Goal: Task Accomplishment & Management: Use online tool/utility

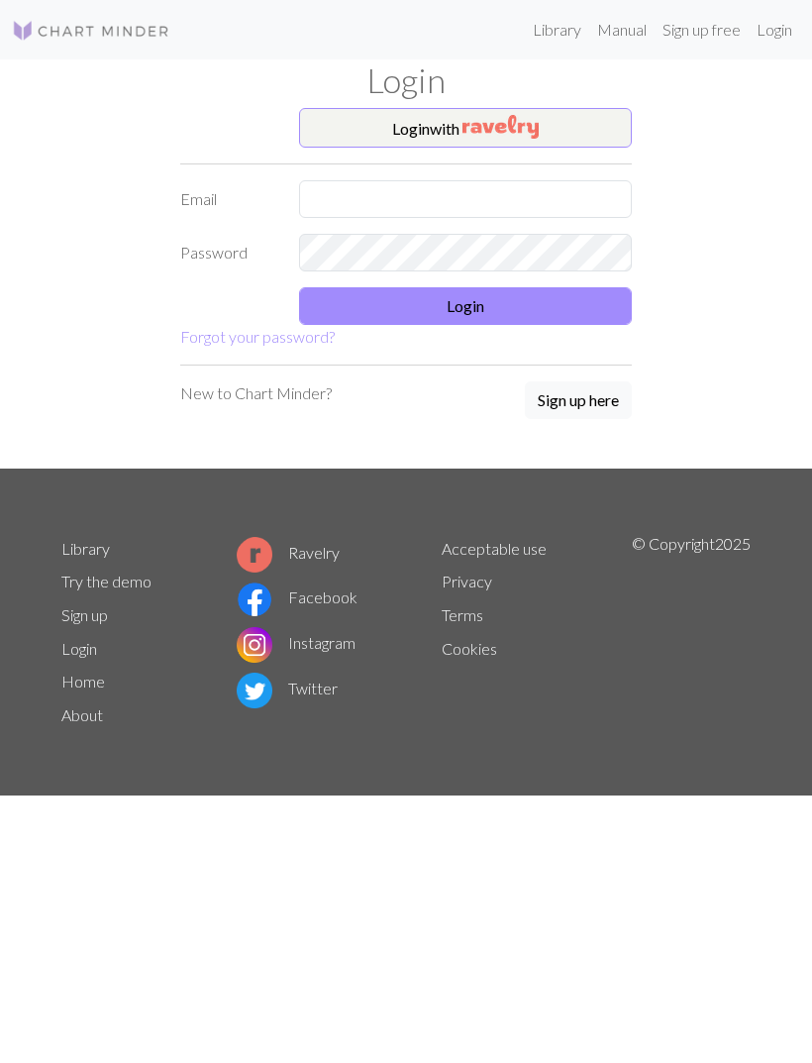
click at [555, 133] on button "Login with" at bounding box center [465, 128] width 333 height 40
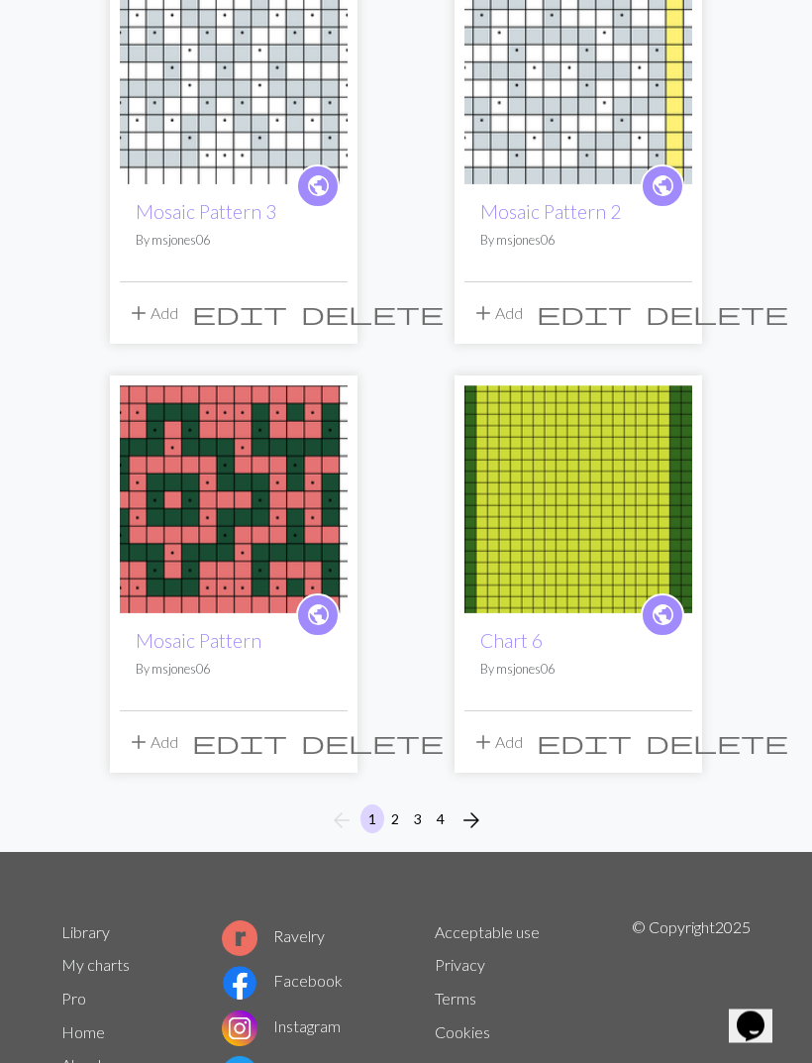
scroll to position [2941, 0]
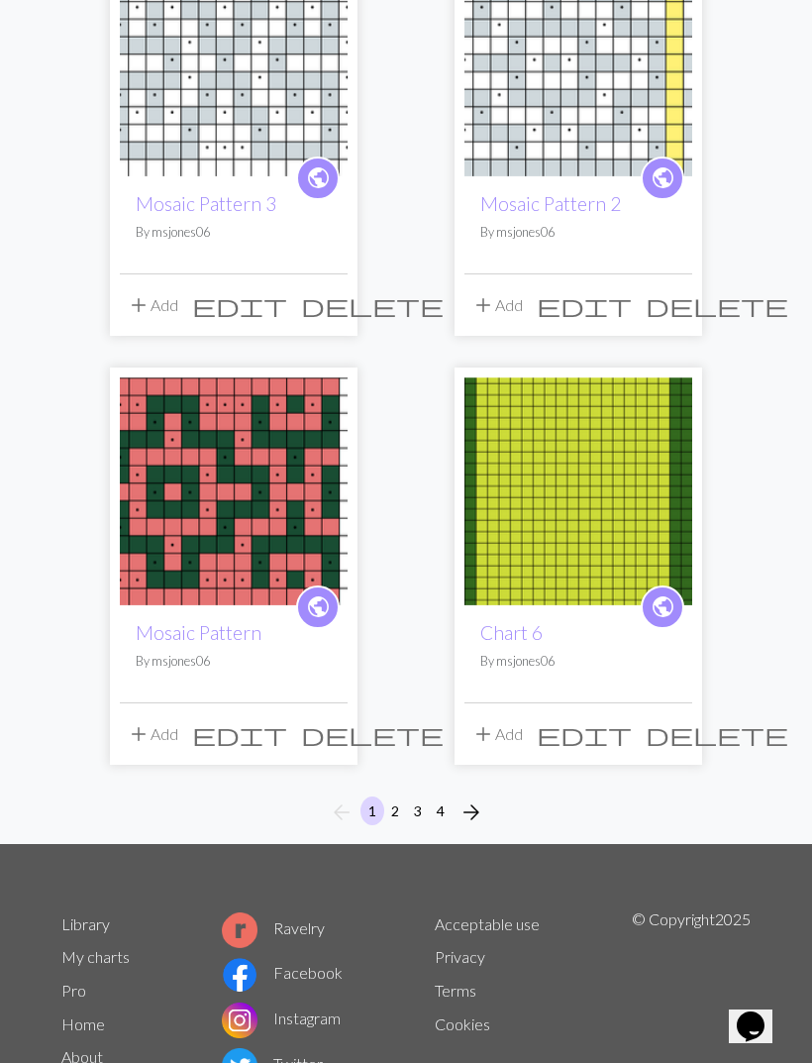
click at [473, 798] on span "arrow_forward" at bounding box center [472, 812] width 24 height 28
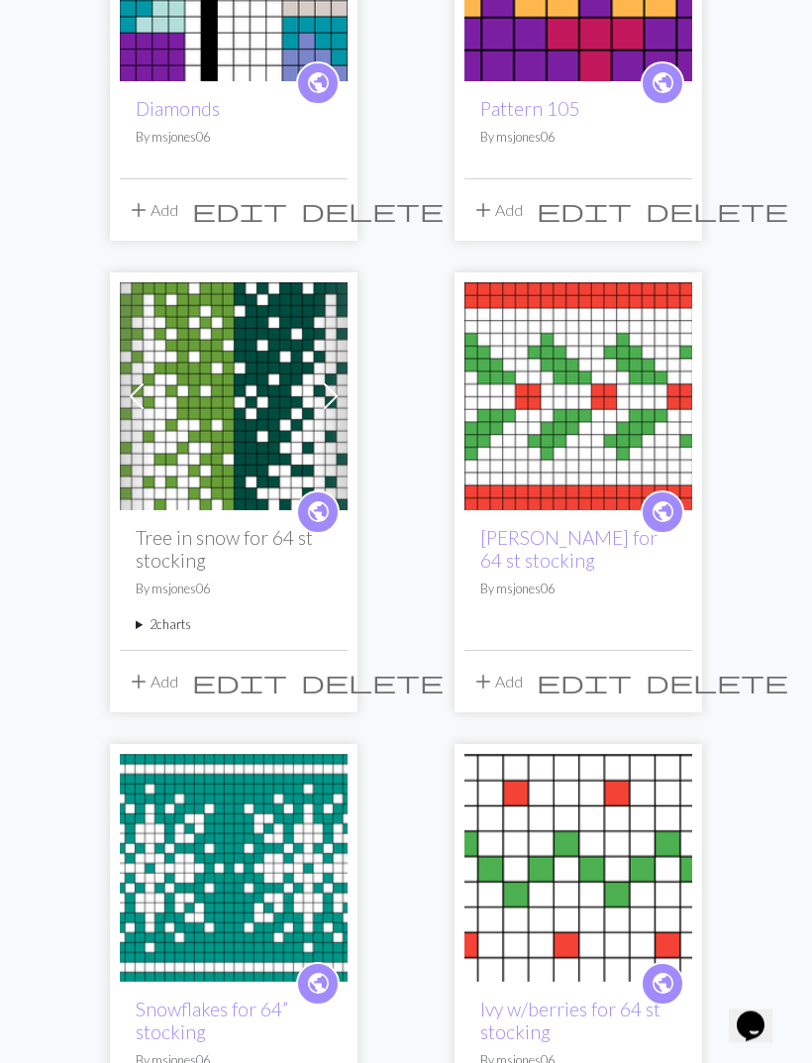
scroll to position [2178, 0]
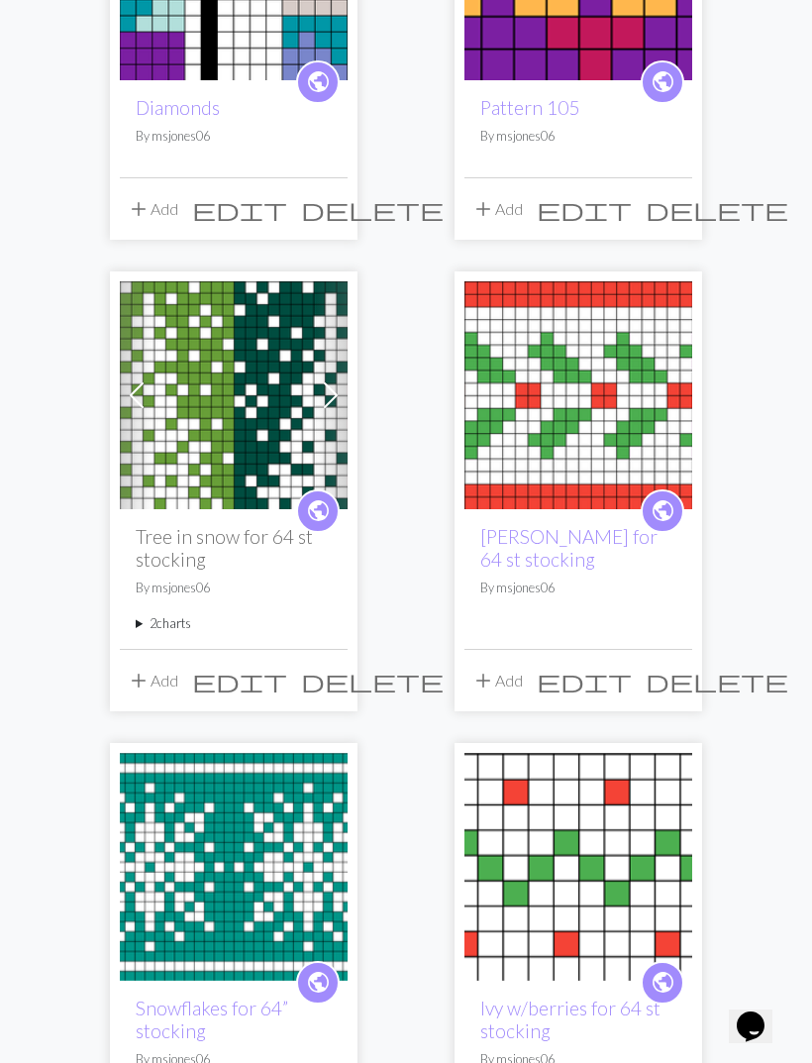
click at [258, 387] on img at bounding box center [234, 395] width 228 height 228
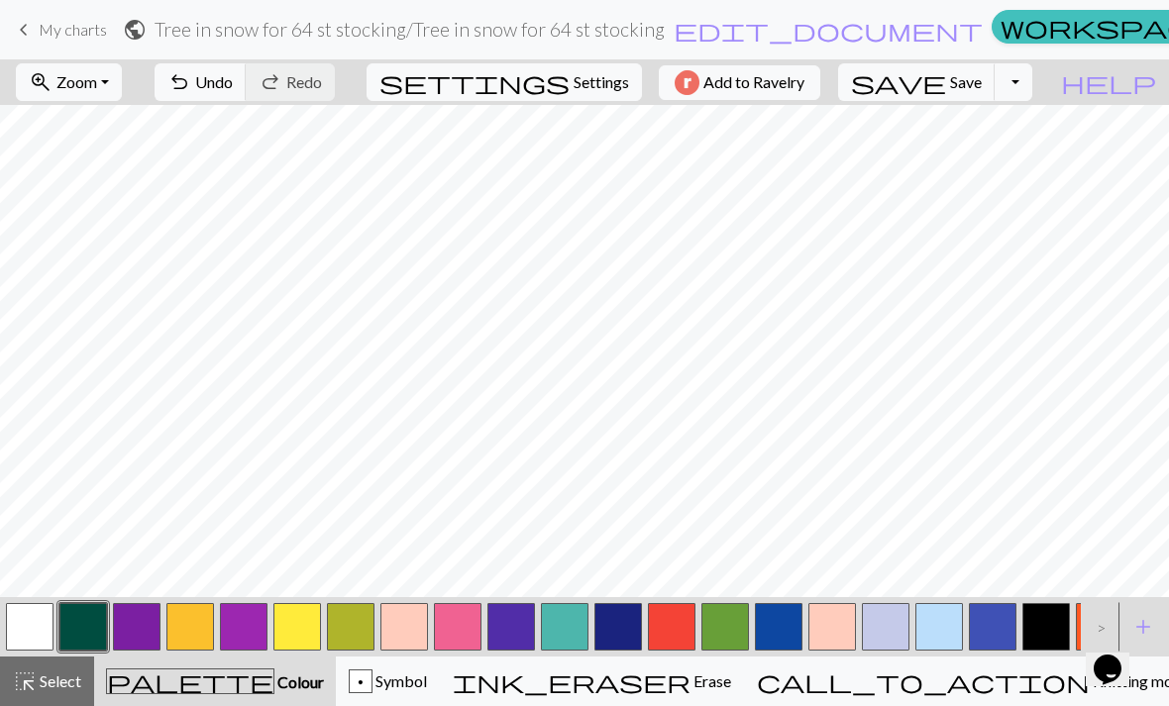
click at [78, 627] on button "button" at bounding box center [83, 627] width 48 height 48
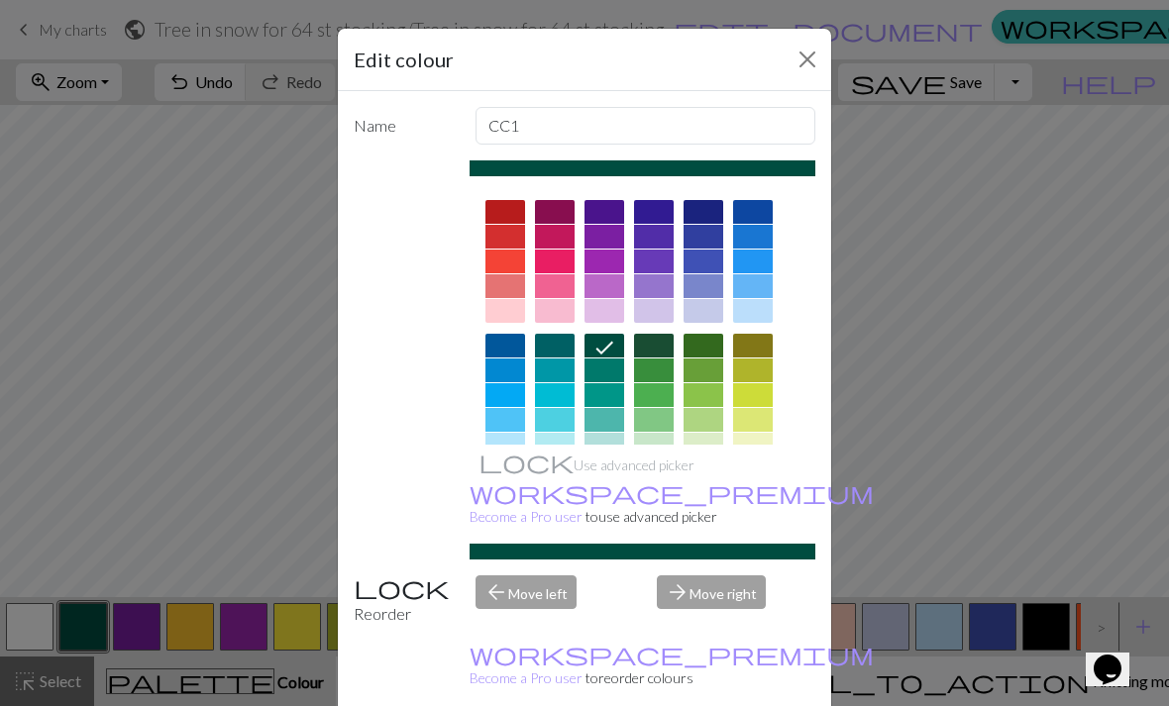
click at [805, 73] on button "Close" at bounding box center [807, 60] width 32 height 32
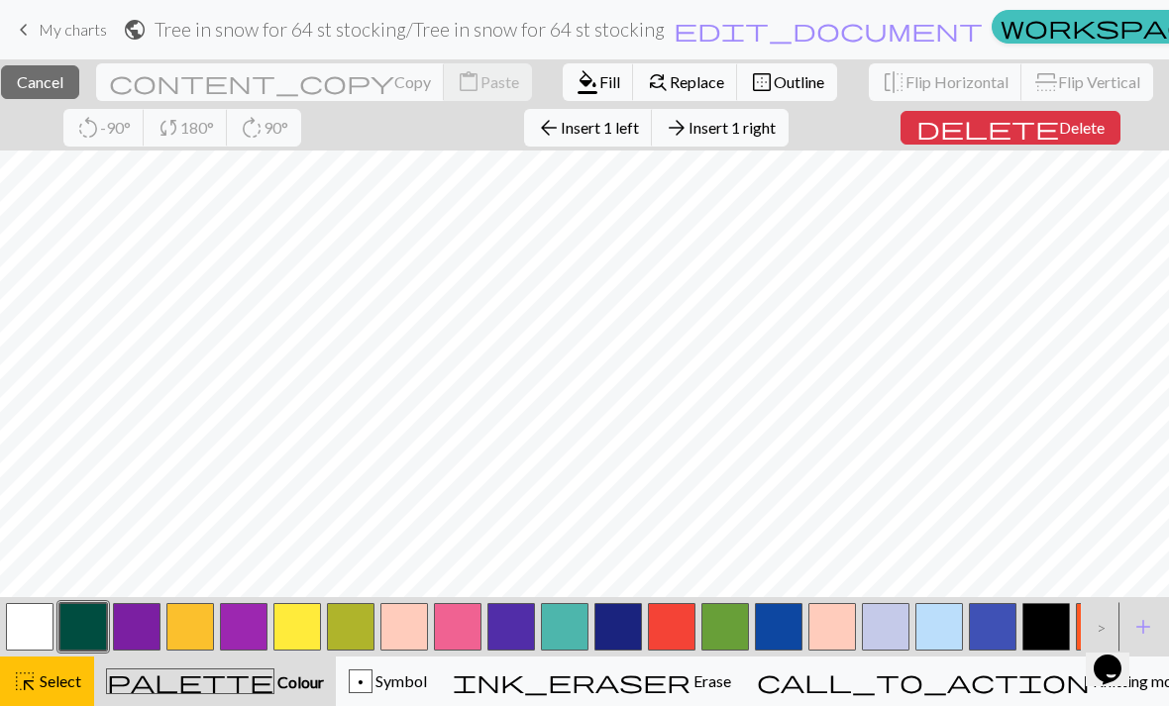
click at [71, 93] on button "close Cancel" at bounding box center [40, 82] width 78 height 34
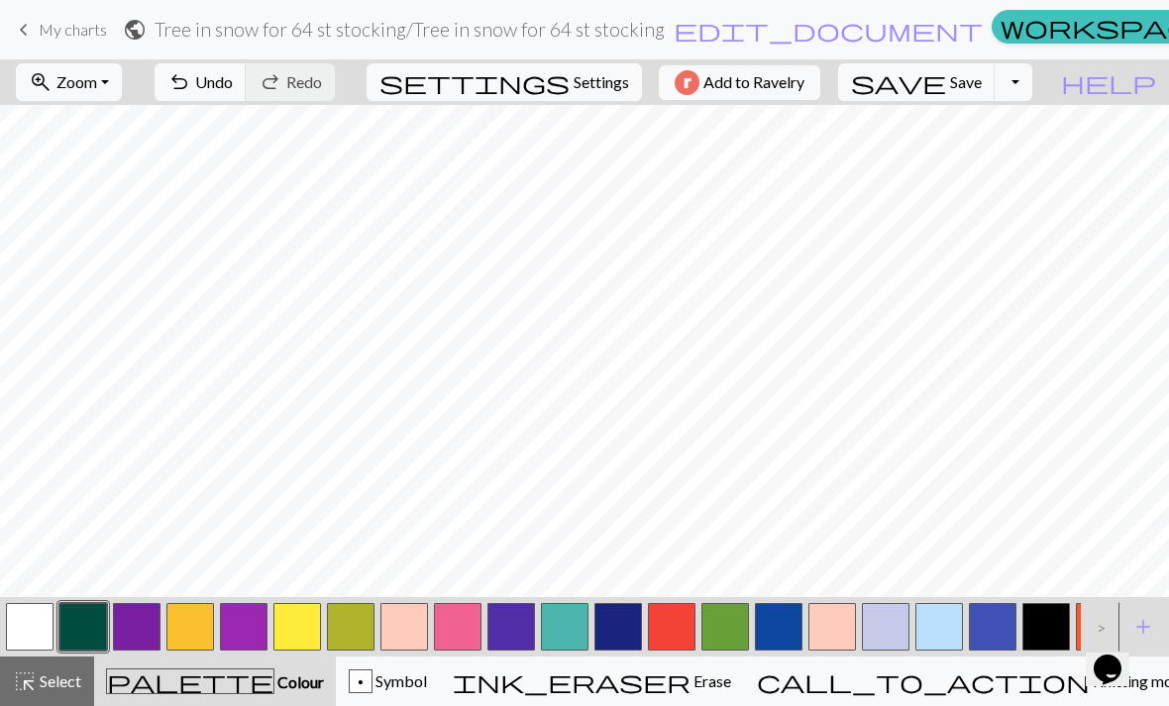
click at [233, 86] on span "Undo" at bounding box center [214, 81] width 38 height 19
click at [233, 72] on span "Undo" at bounding box center [214, 81] width 38 height 19
click at [247, 71] on button "undo Undo Undo" at bounding box center [201, 82] width 92 height 38
click at [247, 96] on button "undo Undo Undo" at bounding box center [201, 82] width 92 height 38
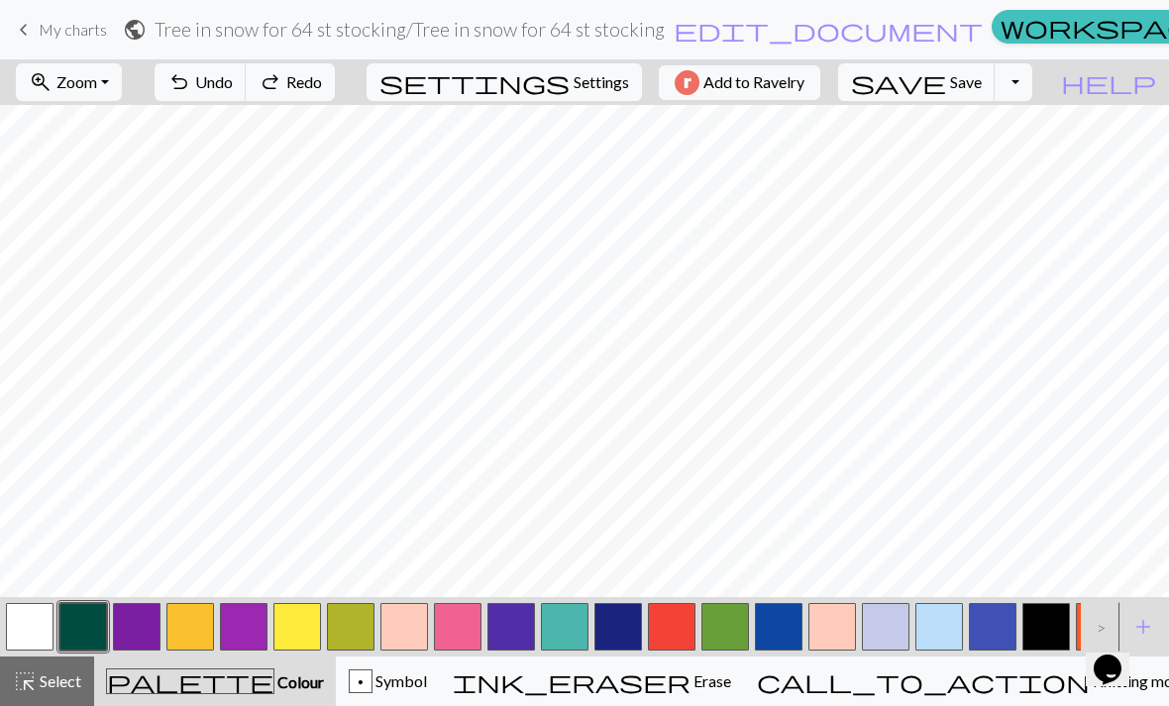
click at [233, 78] on span "Undo" at bounding box center [214, 81] width 38 height 19
click at [233, 75] on span "Undo" at bounding box center [214, 81] width 38 height 19
click at [233, 74] on span "Undo" at bounding box center [214, 81] width 38 height 19
click at [247, 96] on button "undo Undo Undo" at bounding box center [201, 82] width 92 height 38
click at [247, 71] on button "undo Undo Undo" at bounding box center [201, 82] width 92 height 38
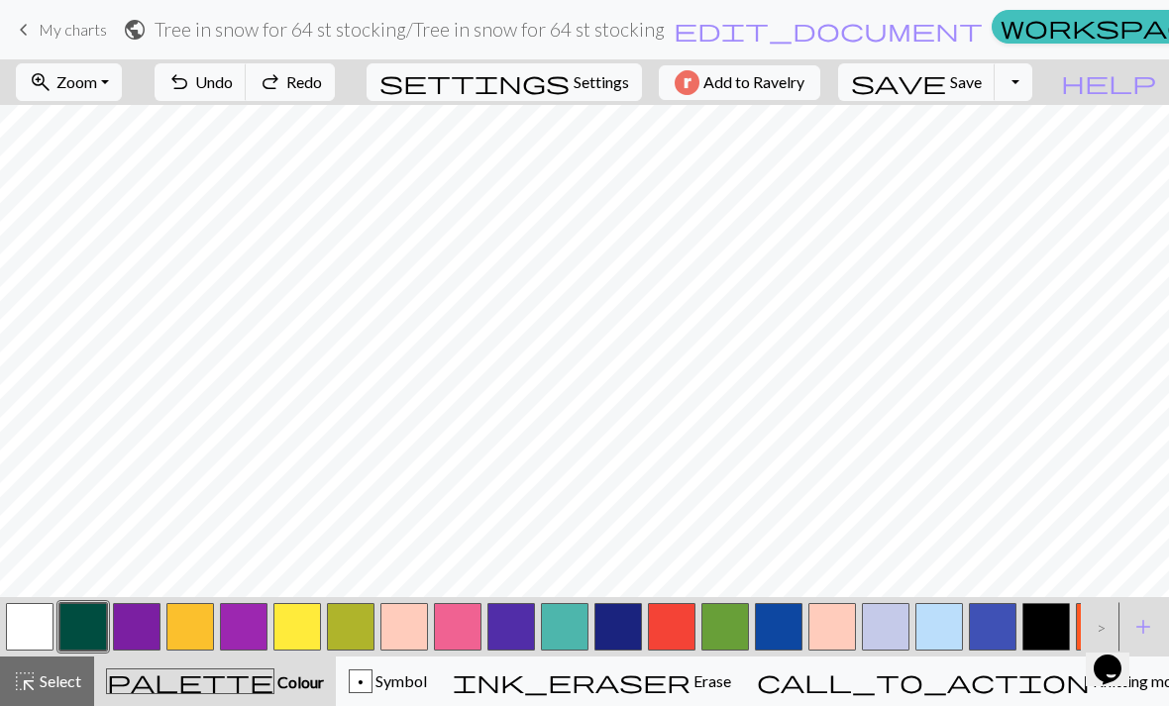
click at [247, 71] on button "undo Undo Undo" at bounding box center [201, 82] width 92 height 38
click at [233, 84] on span "Undo" at bounding box center [214, 81] width 38 height 19
click at [247, 95] on button "undo Undo Undo" at bounding box center [201, 82] width 92 height 38
click at [247, 94] on button "undo Undo Undo" at bounding box center [201, 82] width 92 height 38
click at [233, 87] on span "Undo" at bounding box center [214, 81] width 38 height 19
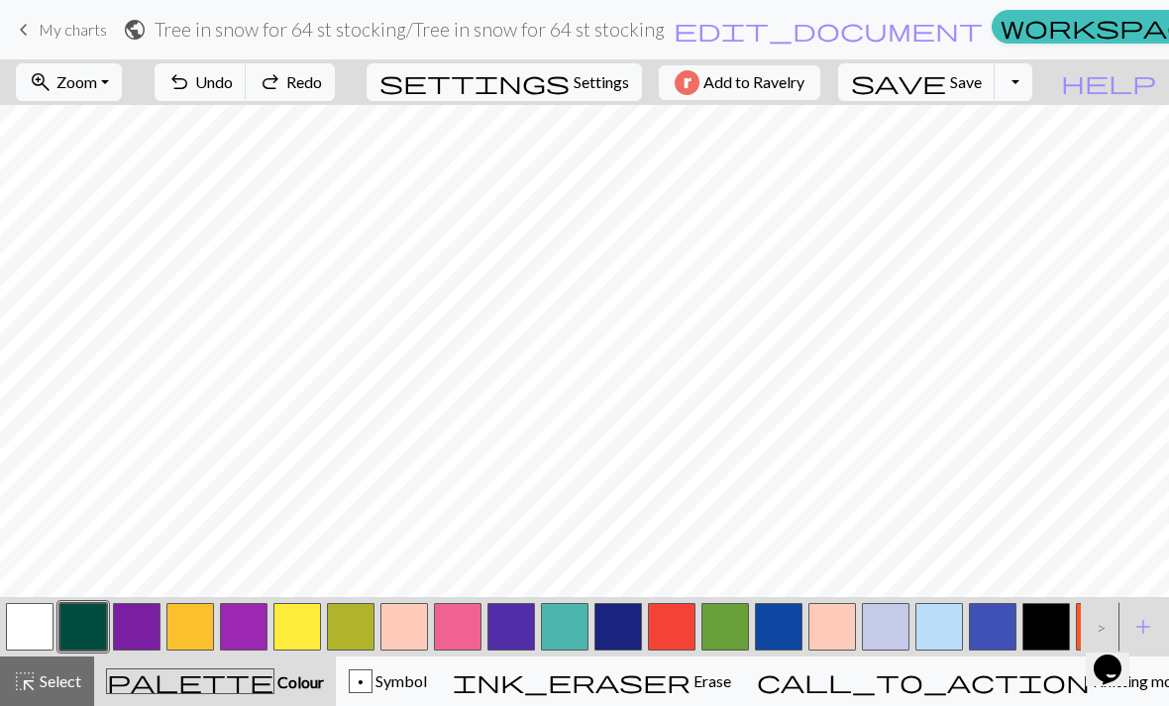
click at [233, 86] on span "Undo" at bounding box center [214, 81] width 38 height 19
click at [247, 84] on button "undo Undo Undo" at bounding box center [201, 82] width 92 height 38
click at [26, 632] on button "button" at bounding box center [30, 627] width 48 height 48
click at [233, 84] on span "Undo" at bounding box center [214, 81] width 38 height 19
click at [233, 76] on span "Undo" at bounding box center [214, 81] width 38 height 19
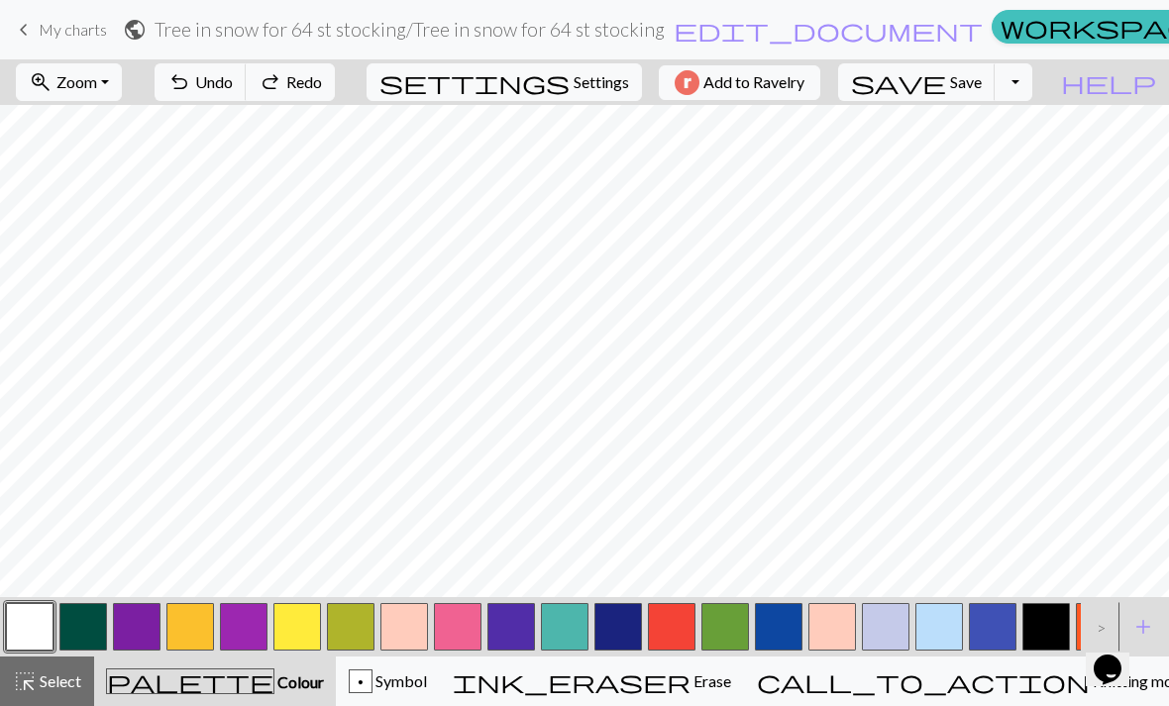
click at [233, 76] on span "Undo" at bounding box center [214, 81] width 38 height 19
click at [191, 80] on span "undo" at bounding box center [179, 82] width 24 height 28
click at [191, 79] on span "undo" at bounding box center [179, 82] width 24 height 28
click at [191, 70] on span "undo" at bounding box center [179, 82] width 24 height 28
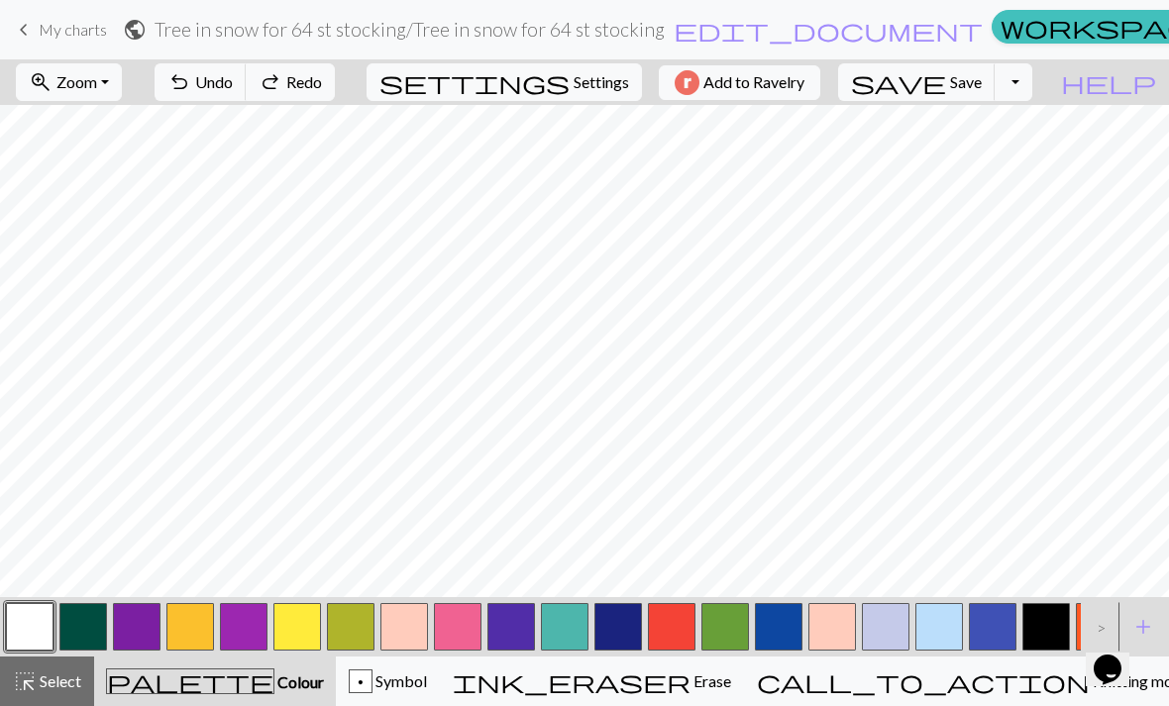
click at [247, 64] on button "undo Undo Undo" at bounding box center [201, 82] width 92 height 38
click at [247, 63] on button "undo Undo Undo" at bounding box center [201, 82] width 92 height 38
click at [191, 72] on span "undo" at bounding box center [179, 82] width 24 height 28
click at [247, 81] on button "undo Undo Undo" at bounding box center [201, 82] width 92 height 38
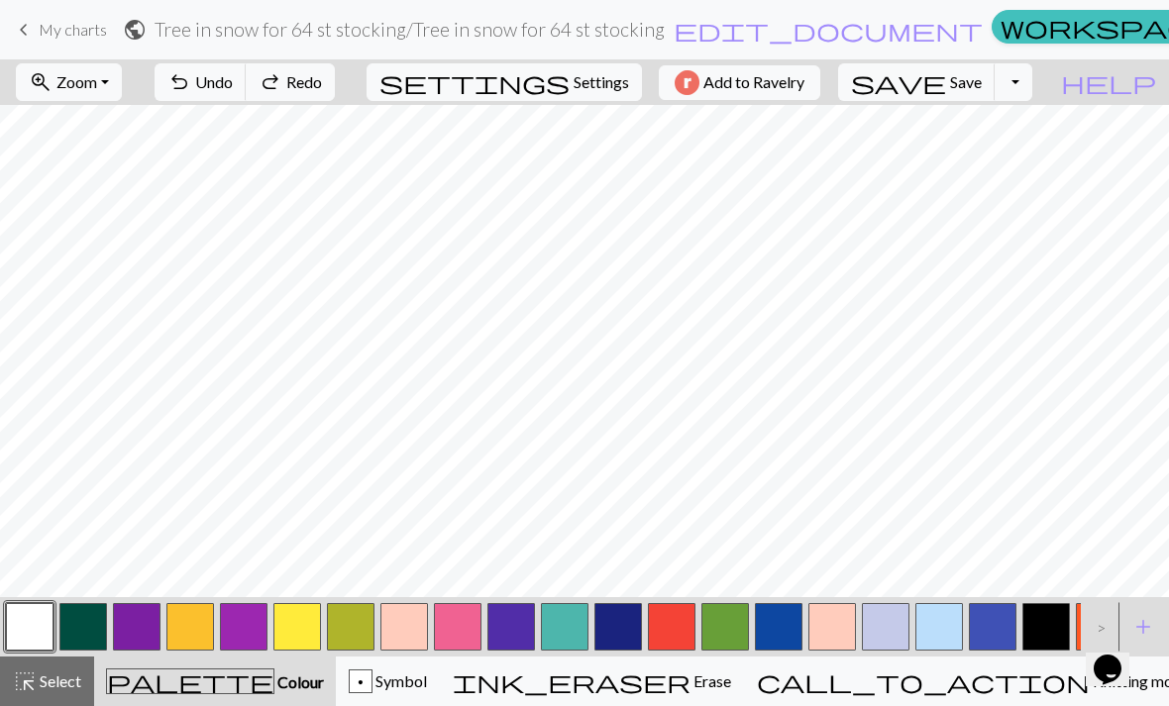
click at [247, 80] on button "undo Undo Undo" at bounding box center [201, 82] width 92 height 38
click at [247, 91] on button "undo Undo Undo" at bounding box center [201, 82] width 92 height 38
click at [247, 90] on button "undo Undo Undo" at bounding box center [201, 82] width 92 height 38
click at [233, 76] on span "Undo" at bounding box center [214, 81] width 38 height 19
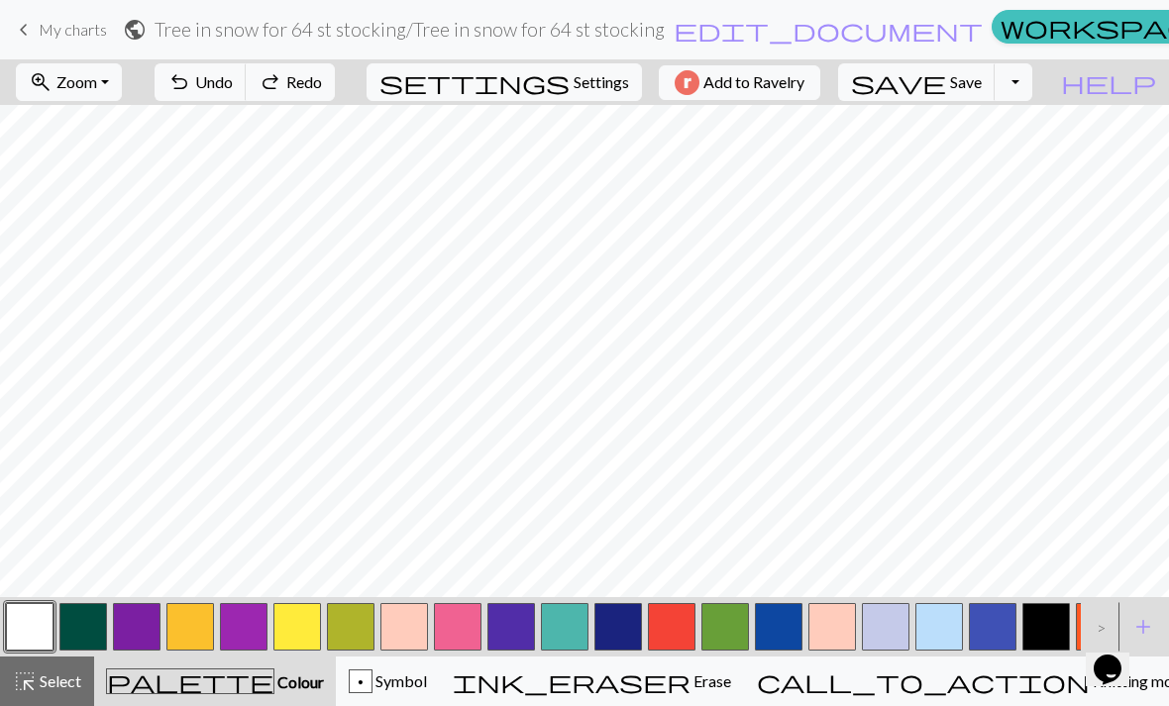
click at [233, 76] on span "Undo" at bounding box center [214, 81] width 38 height 19
click at [233, 75] on span "Undo" at bounding box center [214, 81] width 38 height 19
click at [247, 69] on button "undo Undo Undo" at bounding box center [201, 82] width 92 height 38
click at [247, 68] on button "undo Undo Undo" at bounding box center [201, 82] width 92 height 38
click at [247, 66] on button "undo Undo Undo" at bounding box center [201, 82] width 92 height 38
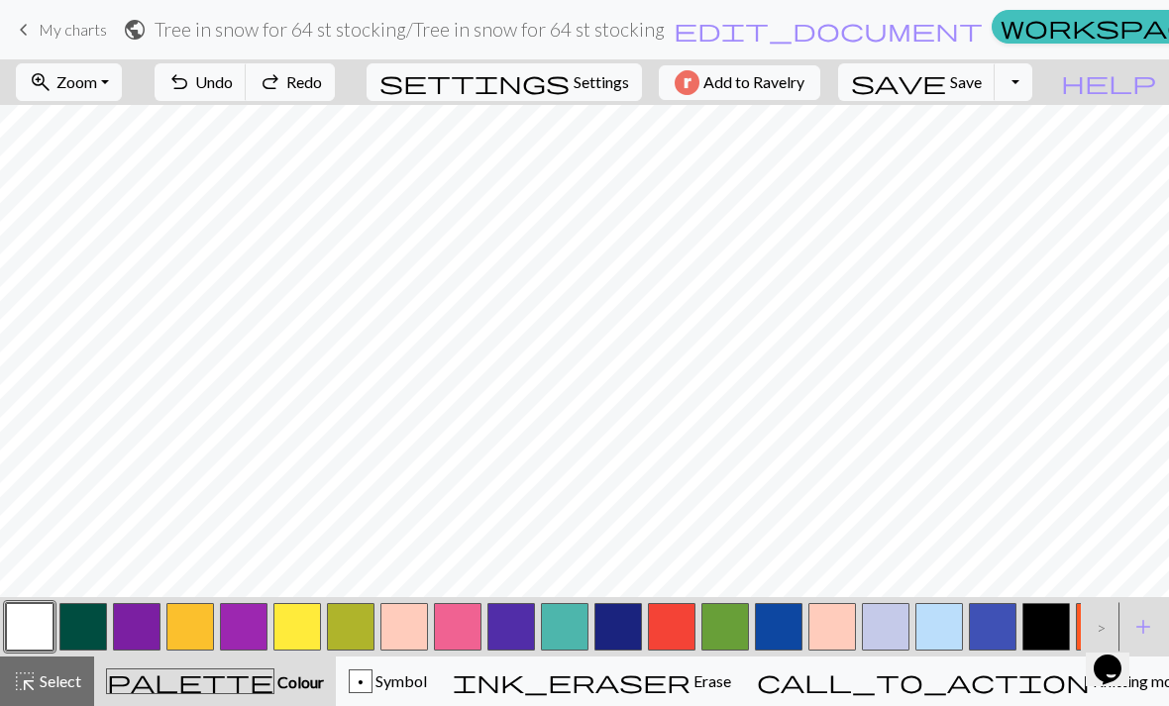
click at [247, 65] on button "undo Undo Undo" at bounding box center [201, 82] width 92 height 38
click at [247, 69] on button "undo Undo Undo" at bounding box center [201, 82] width 92 height 38
click at [233, 73] on span "Undo" at bounding box center [214, 81] width 38 height 19
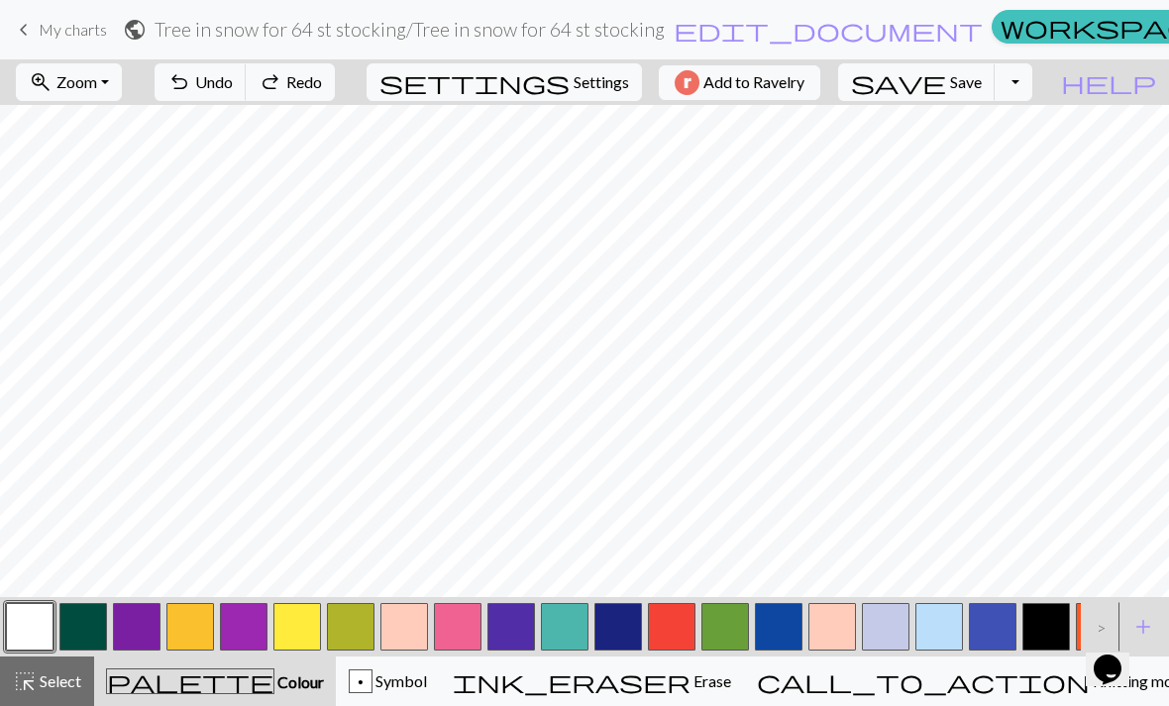
click at [247, 71] on button "undo Undo Undo" at bounding box center [201, 82] width 92 height 38
click at [247, 70] on button "undo Undo Undo" at bounding box center [201, 82] width 92 height 38
click at [247, 69] on button "undo Undo Undo" at bounding box center [201, 82] width 92 height 38
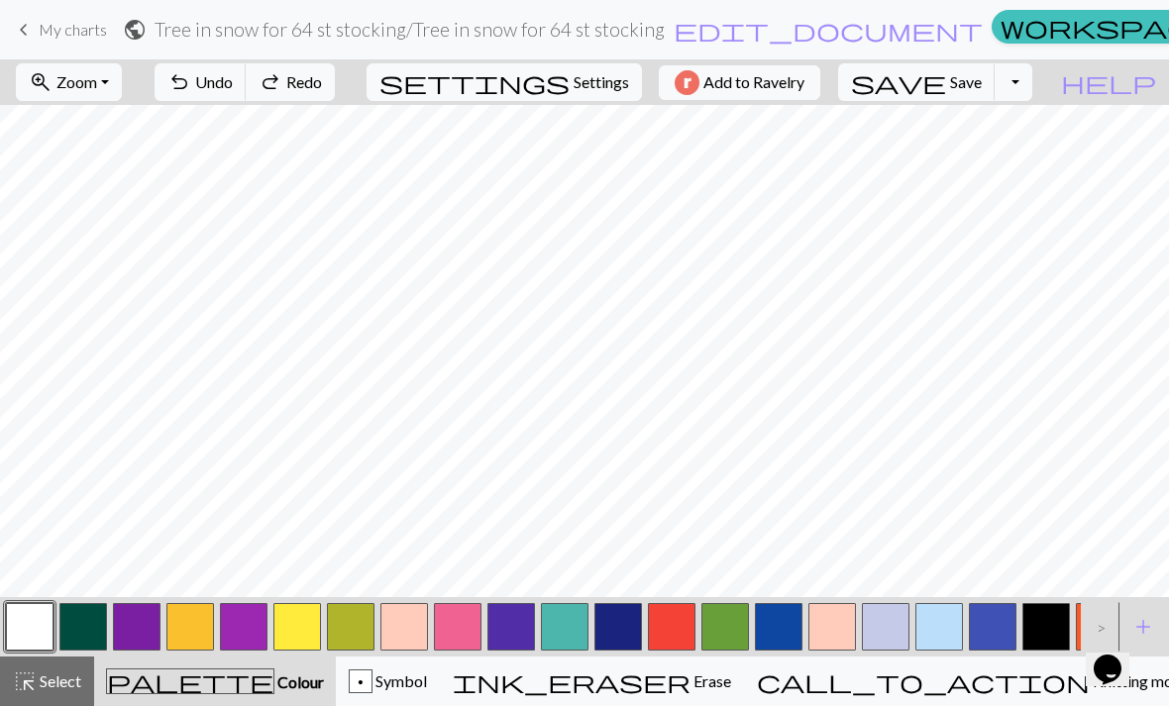
click at [247, 69] on button "undo Undo Undo" at bounding box center [201, 82] width 92 height 38
click at [247, 67] on button "undo Undo Undo" at bounding box center [201, 82] width 92 height 38
click at [247, 64] on button "undo Undo Undo" at bounding box center [201, 82] width 92 height 38
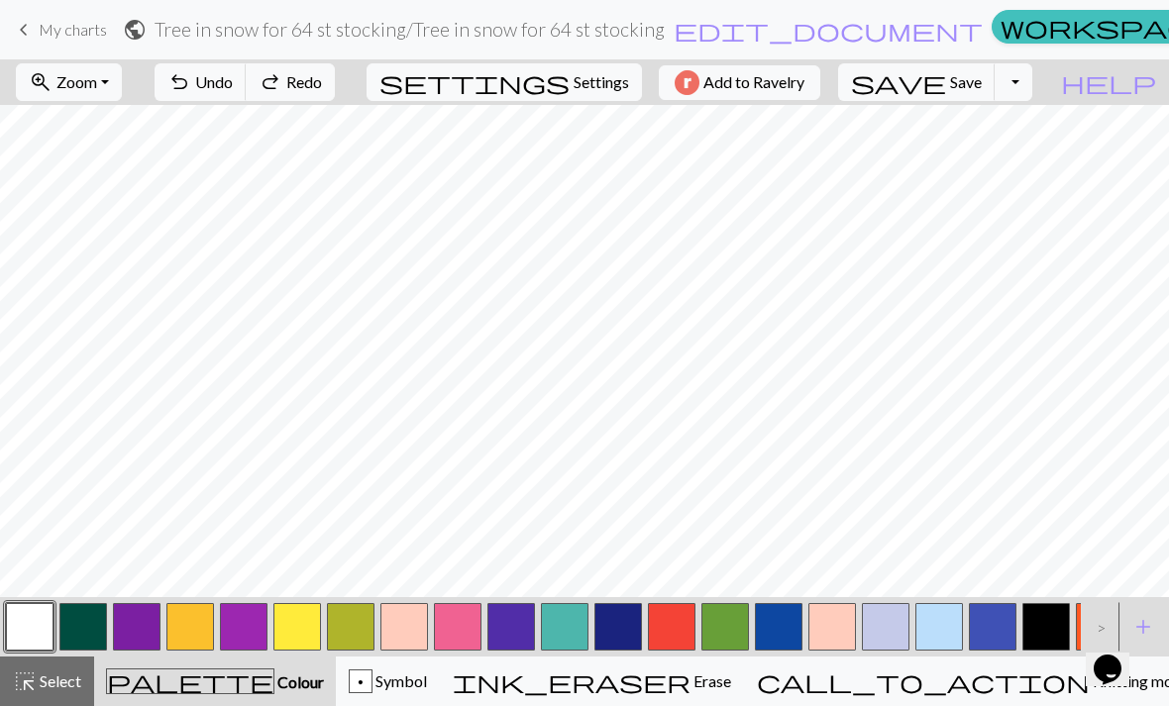
click at [247, 65] on button "undo Undo Undo" at bounding box center [201, 82] width 92 height 38
click at [247, 63] on button "undo Undo Undo" at bounding box center [201, 82] width 92 height 38
click at [304, 59] on div "undo Undo Undo redo Redo Redo" at bounding box center [245, 82] width 210 height 46
click at [247, 65] on button "undo Undo Undo" at bounding box center [201, 82] width 92 height 38
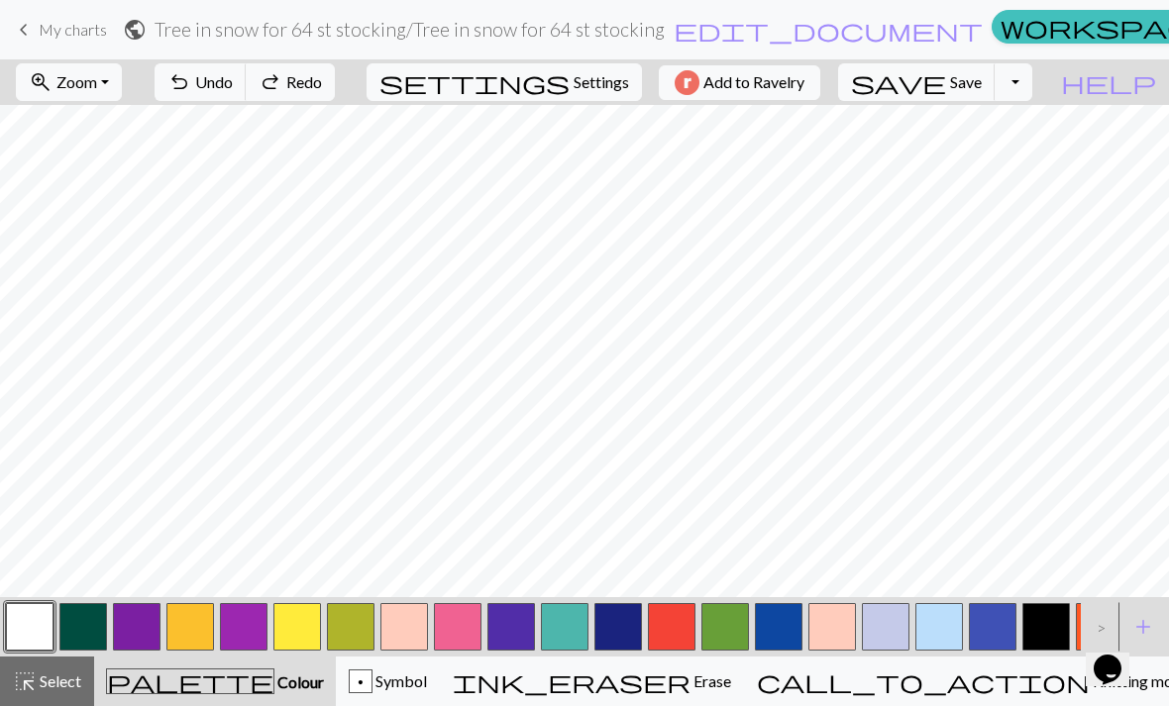
click at [307, 61] on div "undo Undo Undo redo Redo Redo" at bounding box center [245, 82] width 210 height 46
click at [247, 63] on button "undo Undo Undo" at bounding box center [201, 82] width 92 height 38
click at [307, 60] on div "undo Undo Undo redo Redo Redo" at bounding box center [245, 82] width 210 height 46
click at [305, 56] on nav "keyboard_arrow_left My charts public Tree in snow for 64 st stocking / Tree in …" at bounding box center [584, 29] width 1169 height 59
click at [303, 57] on nav "keyboard_arrow_left My charts public Tree in snow for 64 st stocking / Tree in …" at bounding box center [584, 29] width 1169 height 59
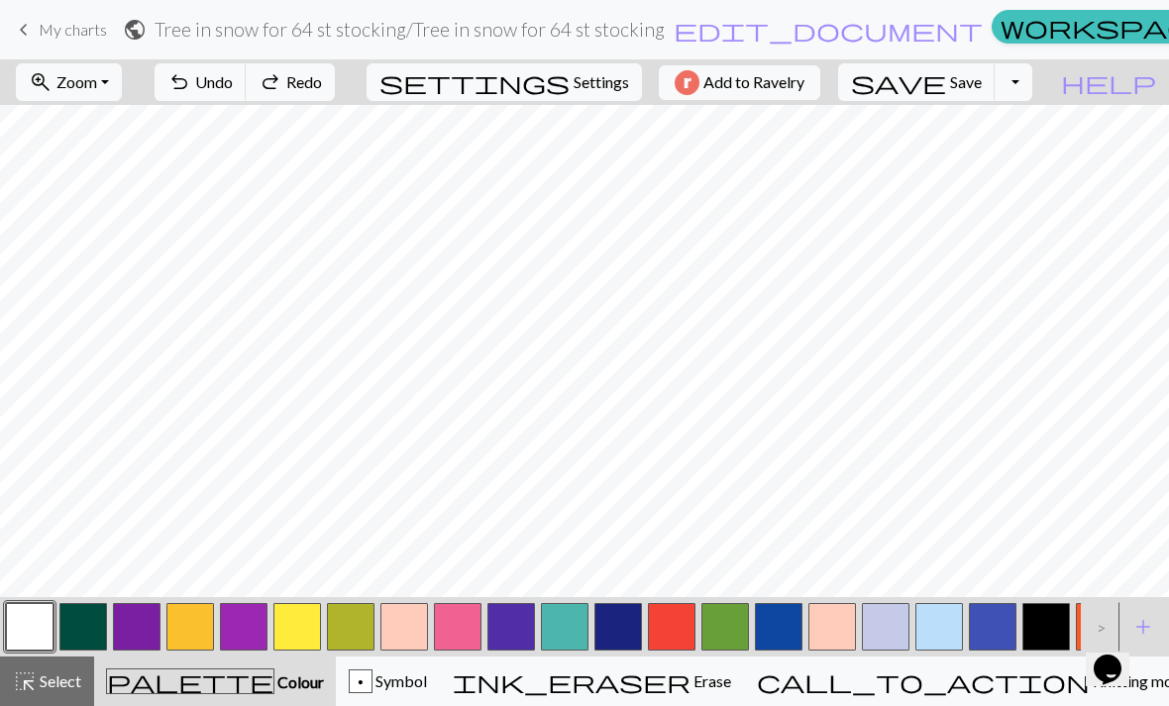
click at [307, 58] on nav "keyboard_arrow_left My charts public Tree in snow for 64 st stocking / Tree in …" at bounding box center [584, 29] width 1169 height 59
click at [233, 83] on span "Undo" at bounding box center [214, 81] width 38 height 19
click at [233, 82] on span "Undo" at bounding box center [214, 81] width 38 height 19
click at [233, 80] on span "Undo" at bounding box center [214, 81] width 38 height 19
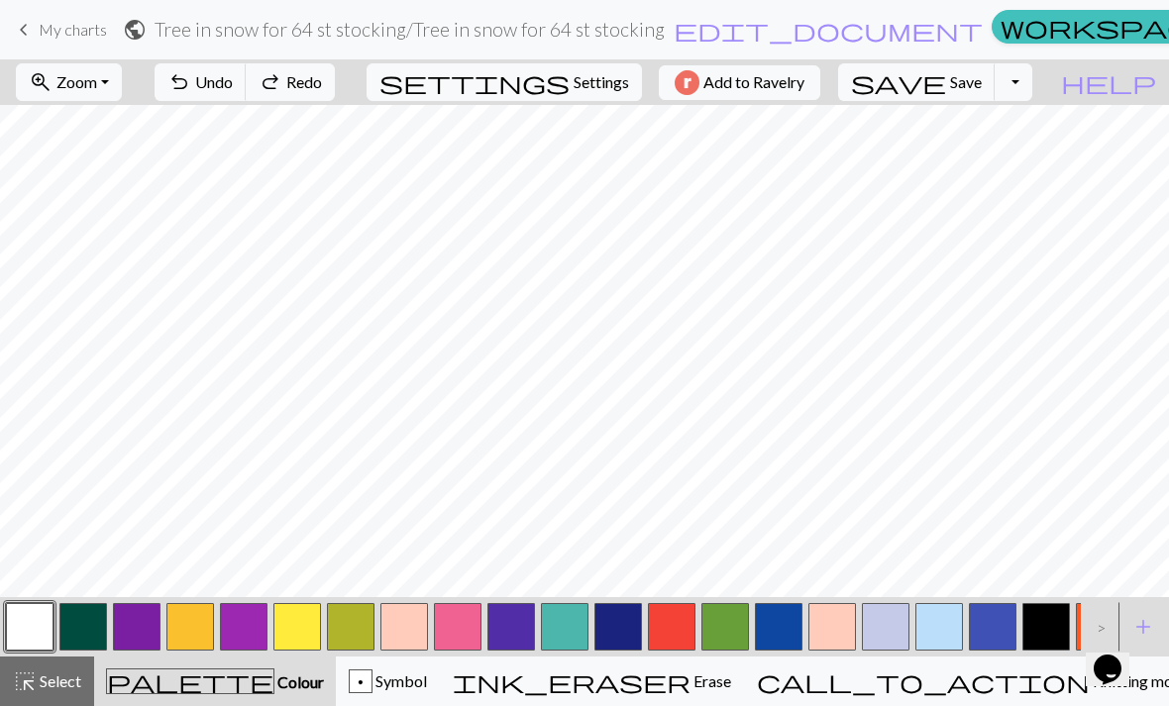
click at [233, 80] on span "Undo" at bounding box center [214, 81] width 38 height 19
click at [233, 72] on span "Undo" at bounding box center [214, 81] width 38 height 19
click at [247, 67] on button "undo Undo Undo" at bounding box center [201, 82] width 92 height 38
click at [247, 66] on button "undo Undo Undo" at bounding box center [201, 82] width 92 height 38
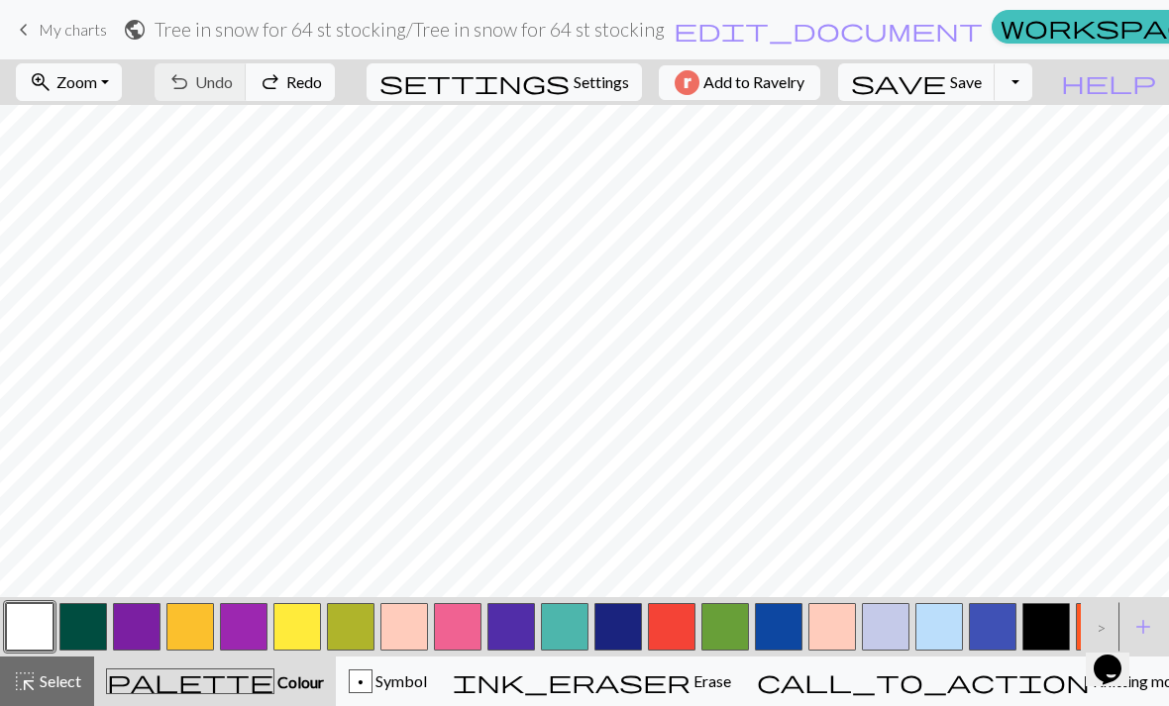
click at [295, 64] on div "undo Undo Undo redo Redo Redo" at bounding box center [245, 82] width 210 height 46
click at [292, 66] on div "undo Undo Undo redo Redo Redo" at bounding box center [245, 82] width 210 height 46
click at [288, 69] on div "undo Undo Undo redo Redo Redo" at bounding box center [245, 82] width 210 height 46
click at [288, 68] on div "undo Undo Undo redo Redo Redo" at bounding box center [245, 82] width 210 height 46
click at [288, 69] on div "undo Undo Undo redo Redo Redo" at bounding box center [245, 82] width 210 height 46
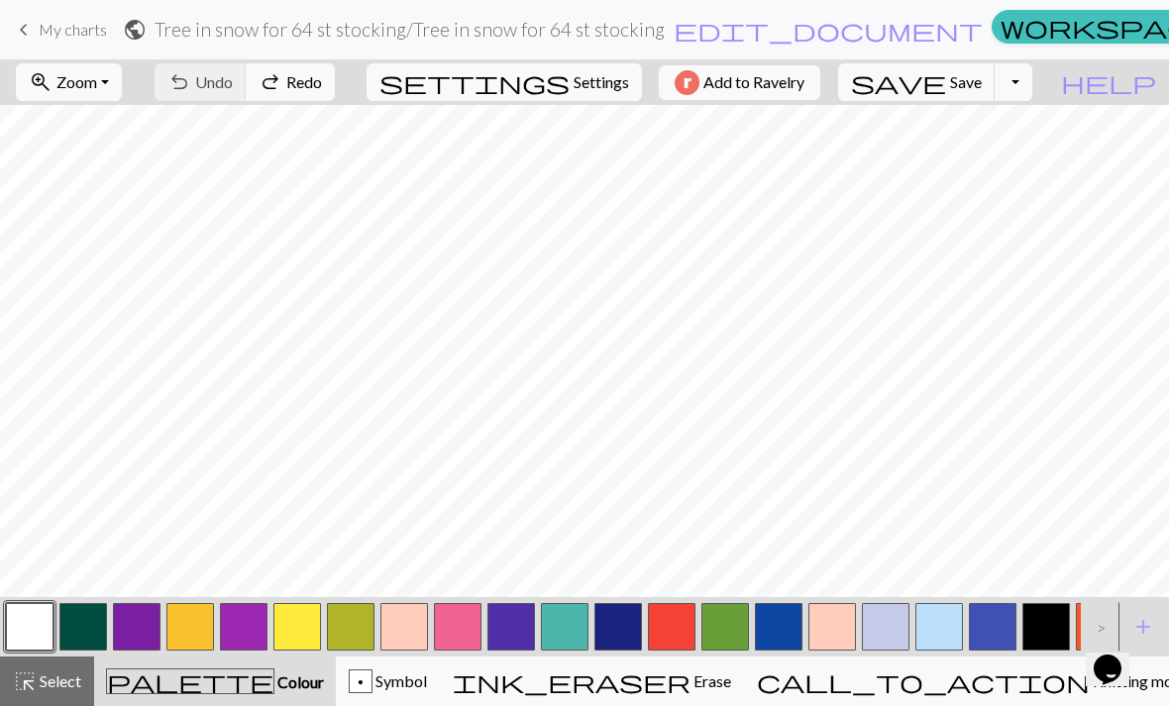
click at [288, 69] on div "undo Undo Undo redo Redo Redo" at bounding box center [245, 82] width 210 height 46
click at [281, 73] on div "undo Undo Undo redo Redo Redo" at bounding box center [245, 82] width 210 height 46
click at [280, 63] on div "undo Undo Undo redo Redo Redo" at bounding box center [245, 82] width 210 height 46
click at [280, 62] on div "undo Undo Undo redo Redo Redo" at bounding box center [245, 82] width 210 height 46
click at [716, 621] on button "button" at bounding box center [725, 627] width 48 height 48
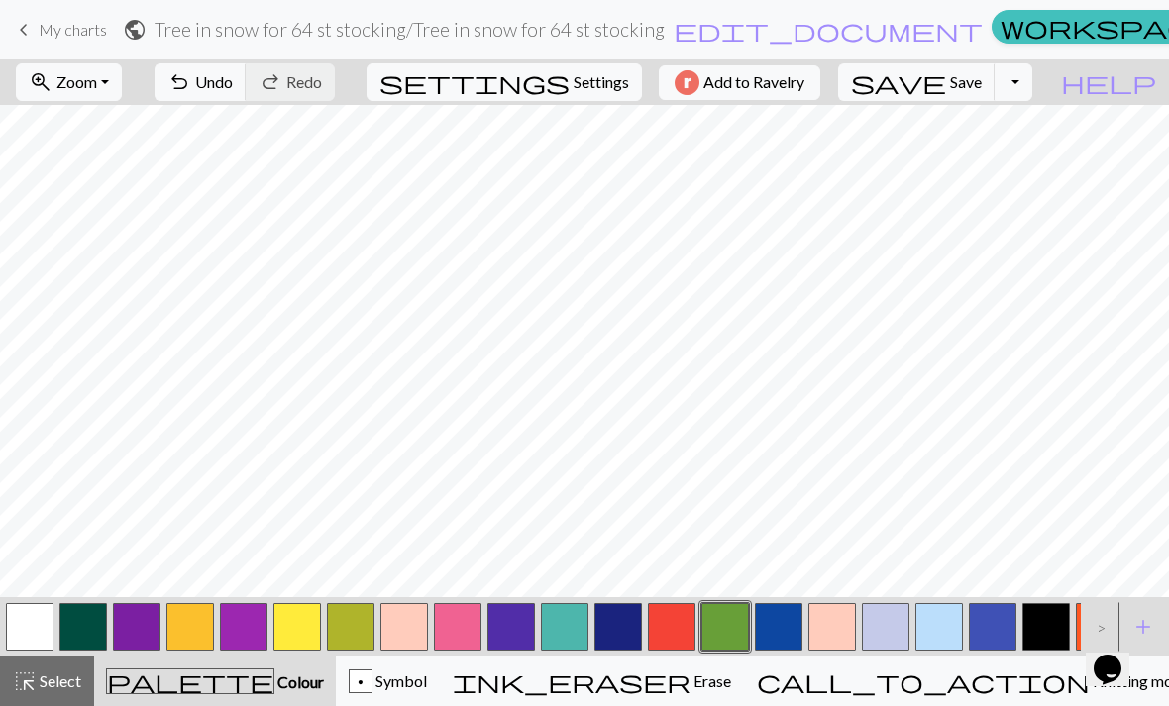
click at [31, 620] on button "button" at bounding box center [30, 627] width 48 height 48
click at [247, 92] on button "undo Undo Undo" at bounding box center [201, 82] width 92 height 38
click at [233, 91] on span "Undo" at bounding box center [214, 81] width 38 height 19
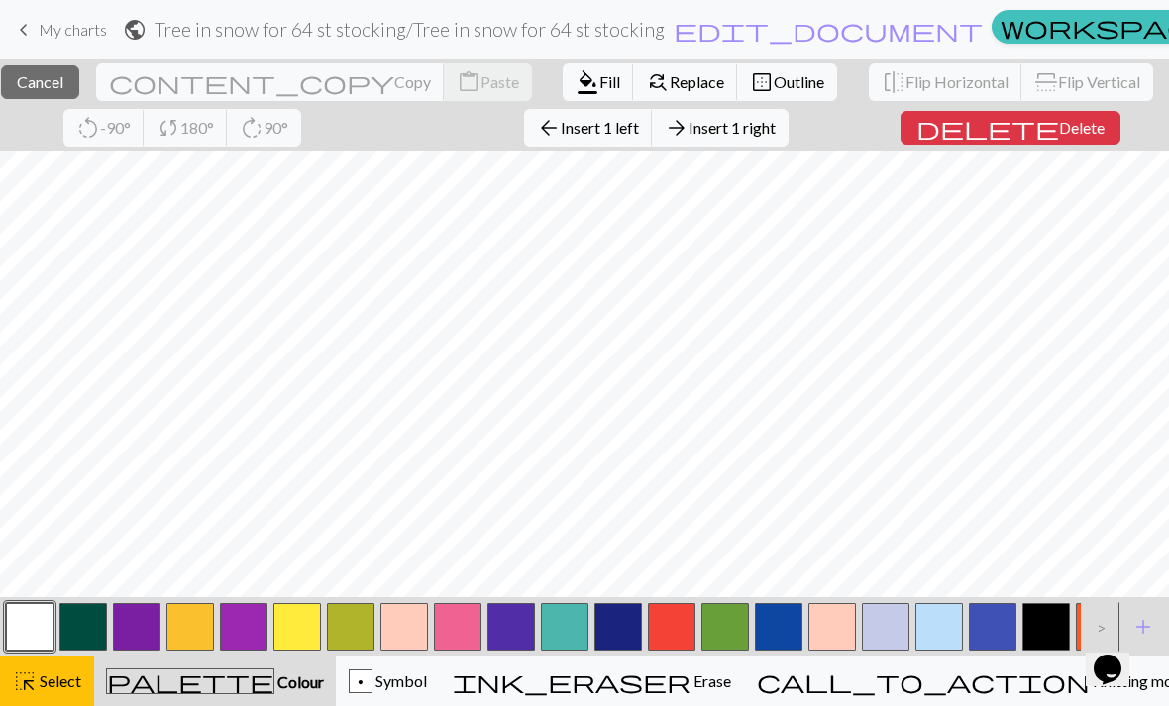
click at [63, 76] on span "Cancel" at bounding box center [40, 81] width 47 height 19
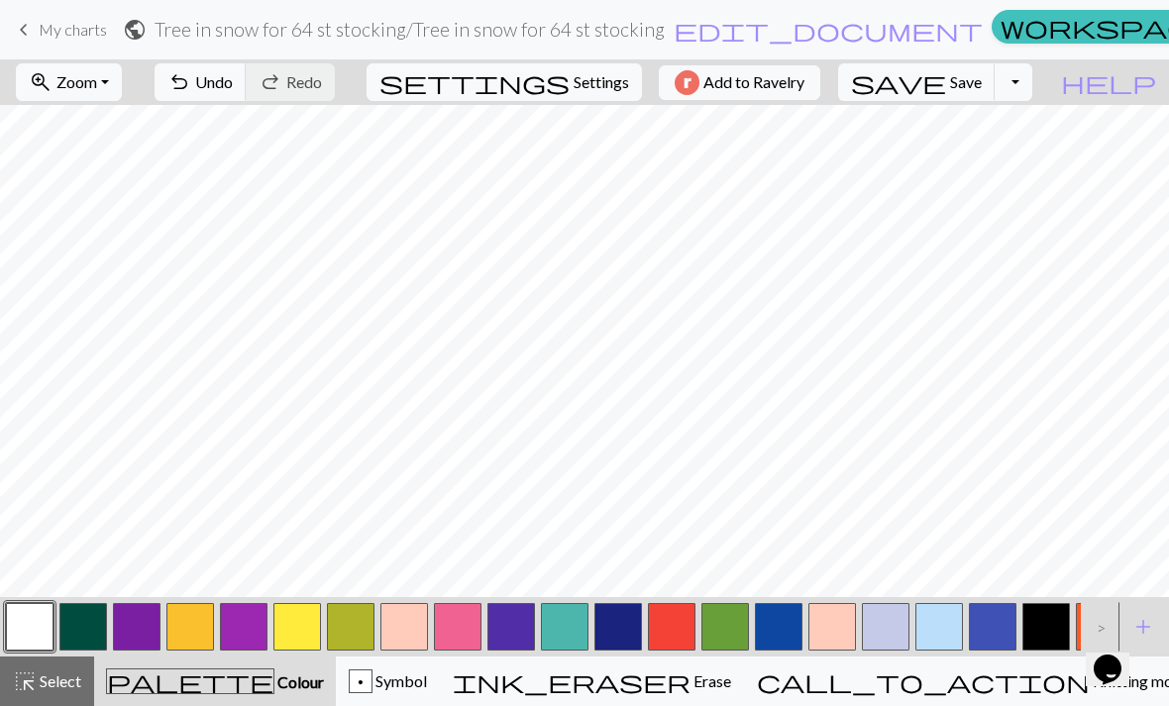
click at [233, 82] on span "Undo" at bounding box center [214, 81] width 38 height 19
click at [233, 81] on span "Undo" at bounding box center [214, 81] width 38 height 19
click at [233, 79] on span "Undo" at bounding box center [214, 81] width 38 height 19
click at [233, 89] on span "Undo" at bounding box center [214, 81] width 38 height 19
click at [233, 88] on span "Undo" at bounding box center [214, 81] width 38 height 19
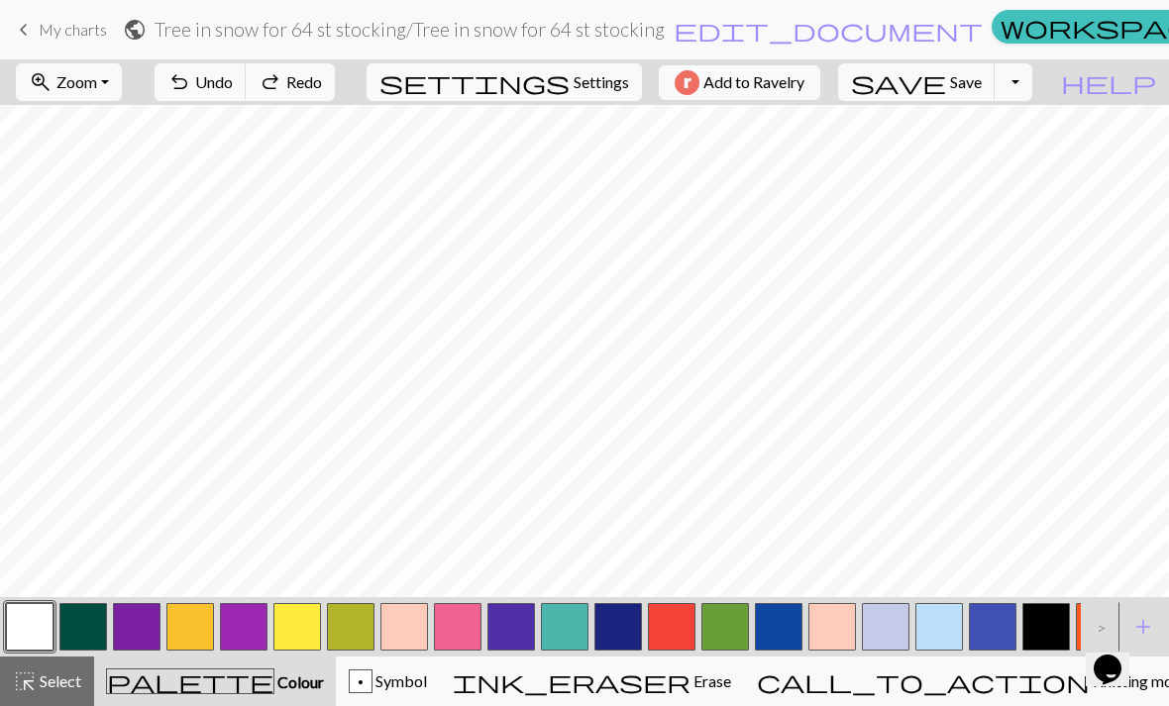
click at [247, 70] on button "undo Undo Undo" at bounding box center [201, 82] width 92 height 38
click at [811, 81] on span "Save" at bounding box center [966, 81] width 32 height 19
click at [811, 83] on span "Save" at bounding box center [966, 81] width 32 height 19
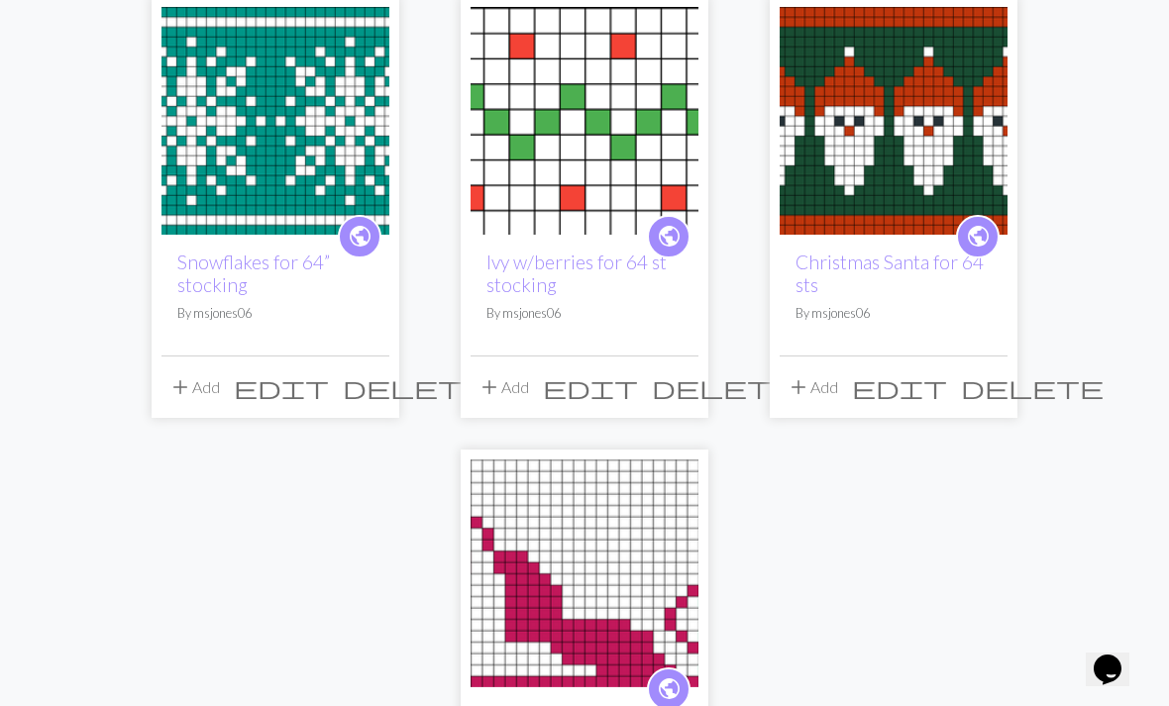
scroll to position [2064, 0]
click at [276, 96] on img at bounding box center [275, 122] width 228 height 228
